Goal: Task Accomplishment & Management: Use online tool/utility

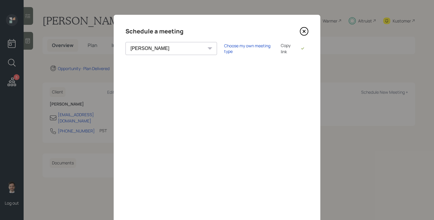
select select "ef6b64e1-8f62-4a74-b865-a7df4b35b836"
click at [307, 32] on icon at bounding box center [304, 31] width 9 height 9
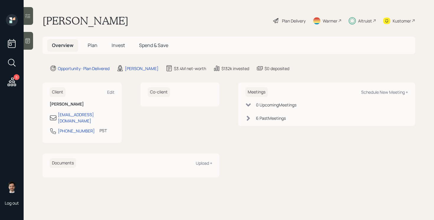
click at [11, 83] on icon at bounding box center [11, 81] width 11 height 11
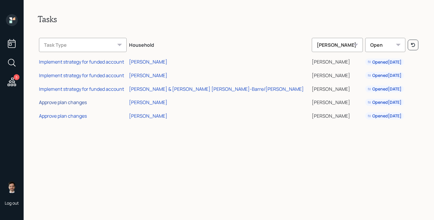
click at [70, 102] on div "Approve plan changes" at bounding box center [63, 102] width 48 height 6
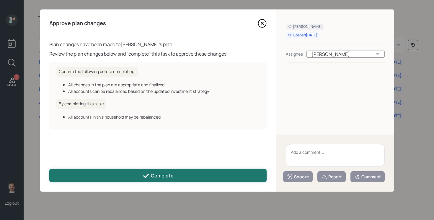
click at [203, 178] on button "Complete" at bounding box center [157, 175] width 217 height 13
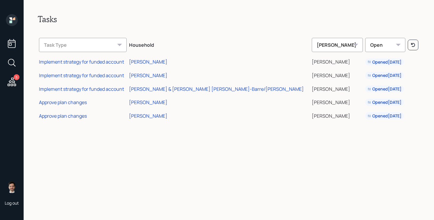
click at [14, 84] on icon at bounding box center [11, 81] width 11 height 11
click at [49, 115] on div "Approve plan changes" at bounding box center [63, 115] width 48 height 6
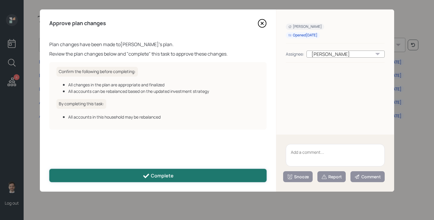
click at [187, 174] on button "Complete" at bounding box center [157, 175] width 217 height 13
